Goal: Task Accomplishment & Management: Manage account settings

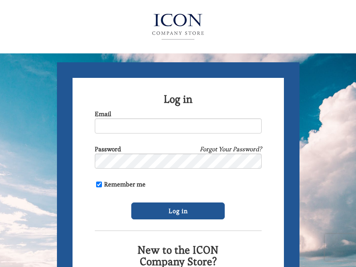
click at [178, 24] on img at bounding box center [177, 27] width 97 height 36
